Goal: Information Seeking & Learning: Understand process/instructions

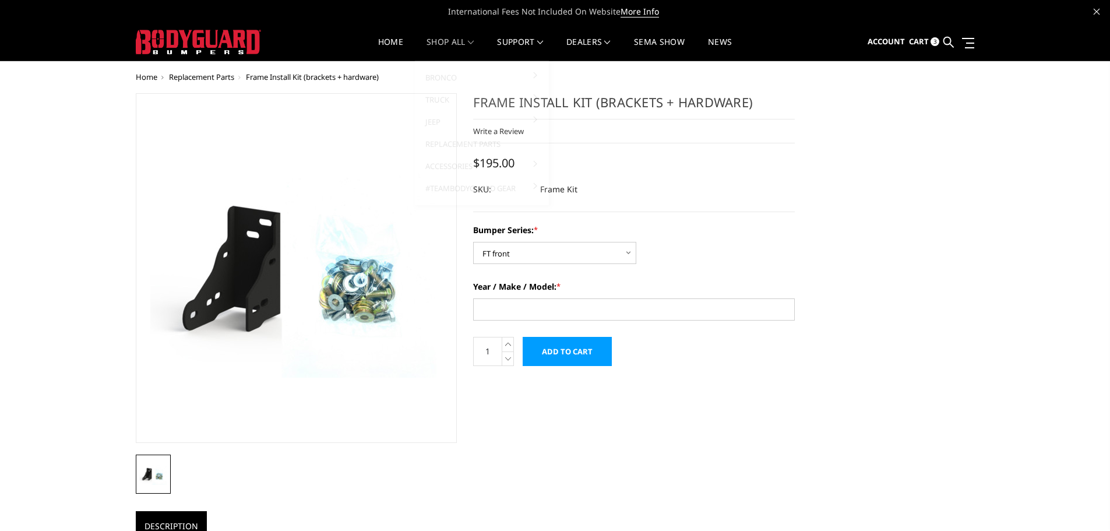
select select "1313"
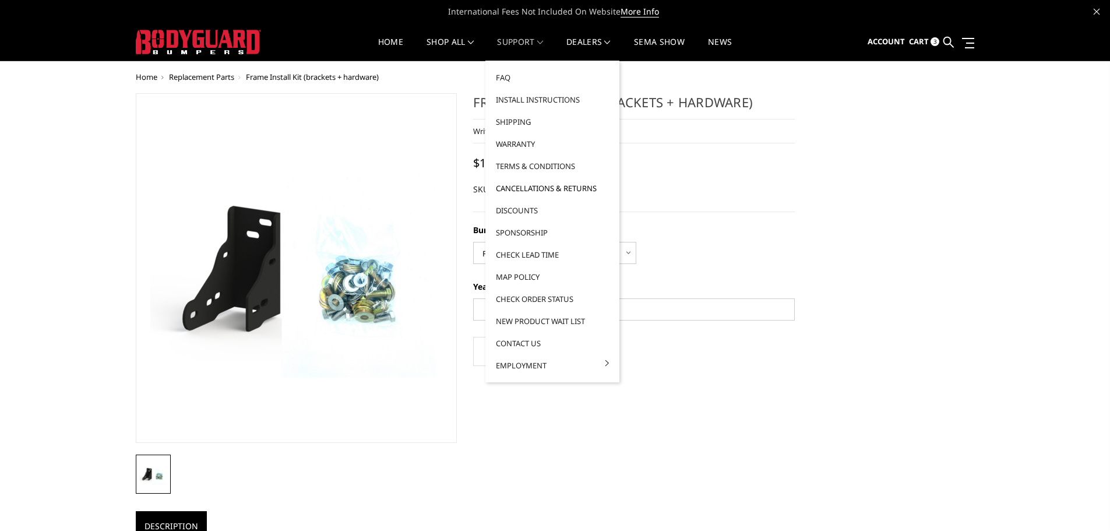
click at [527, 188] on link "Cancellations & Returns" at bounding box center [552, 188] width 125 height 22
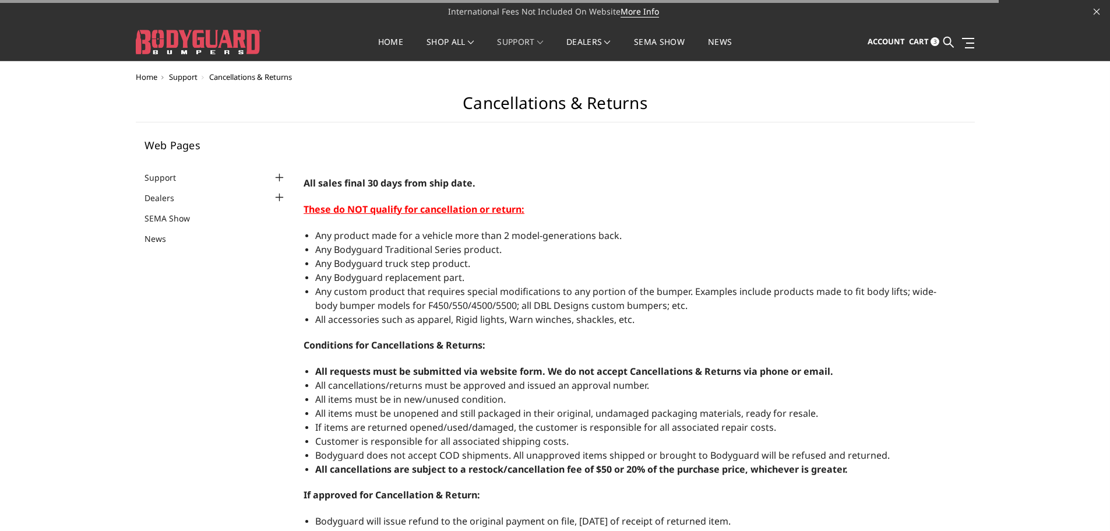
select select "US"
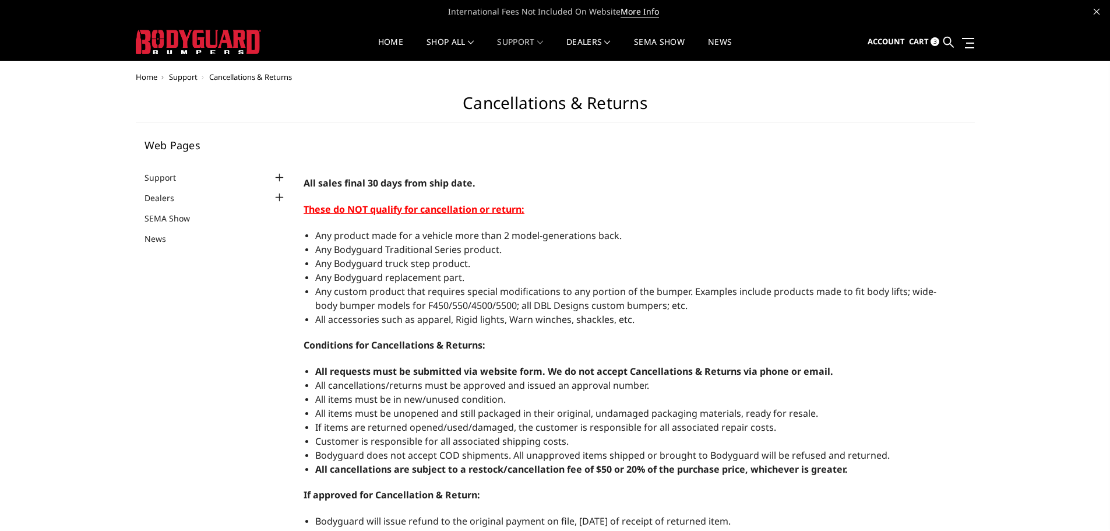
click at [899, 204] on p "These do NOT qualify for cancellation or return:" at bounding box center [627, 209] width 646 height 15
